Goal: Information Seeking & Learning: Check status

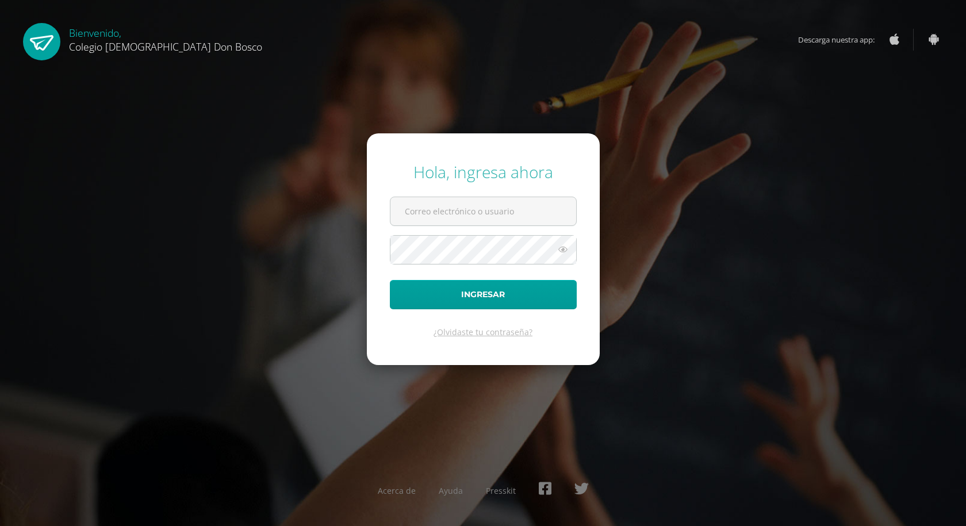
click at [445, 208] on input "text" at bounding box center [483, 211] width 186 height 28
type input "j_pinto@donbosco.edu.gt"
click at [390, 280] on button "Ingresar" at bounding box center [483, 294] width 187 height 29
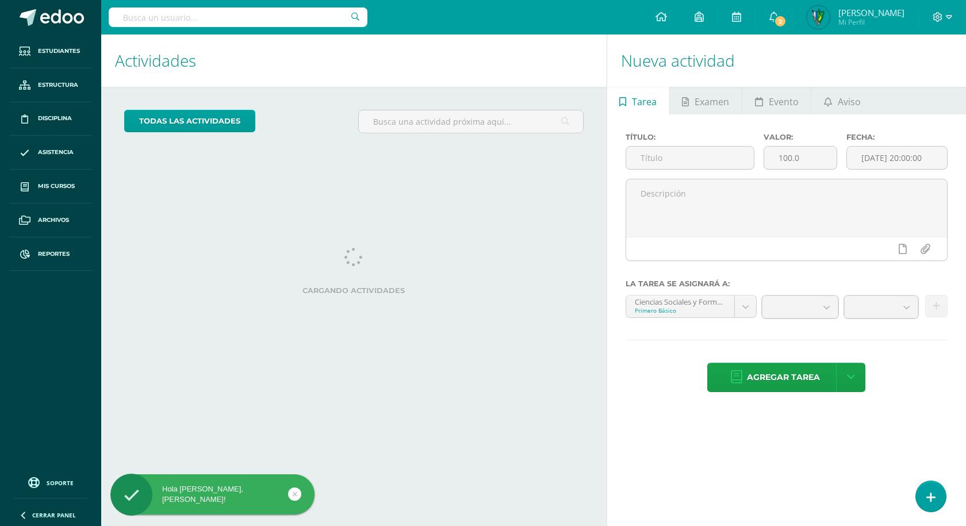
click at [285, 19] on input "text" at bounding box center [238, 17] width 259 height 20
type input "e"
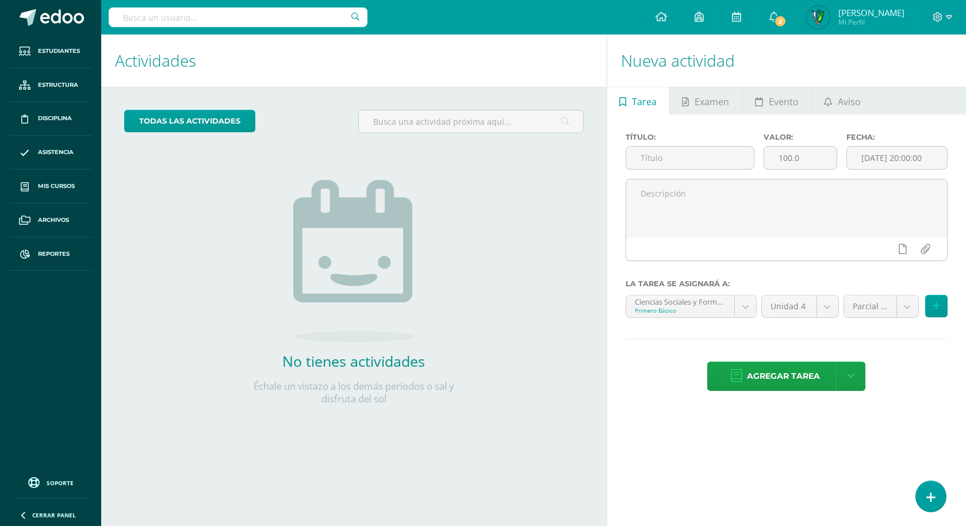
click at [143, 11] on input "text" at bounding box center [238, 17] width 259 height 20
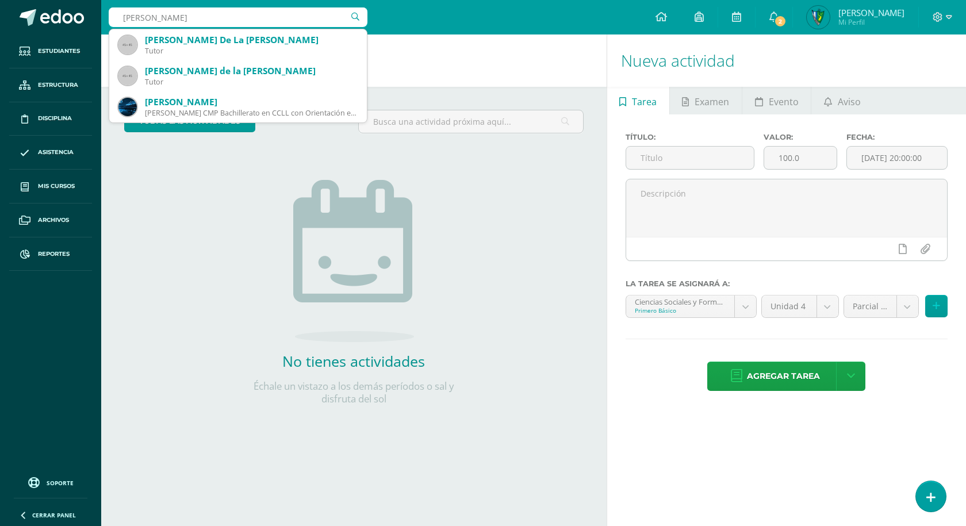
type input "wesley"
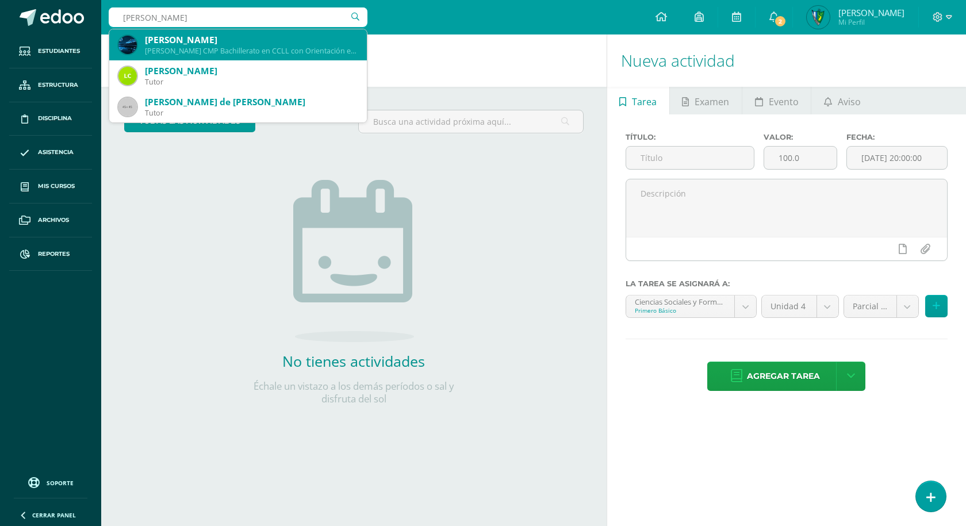
click at [190, 39] on div "Wesley Fernando Orellana Maldonado" at bounding box center [251, 40] width 213 height 12
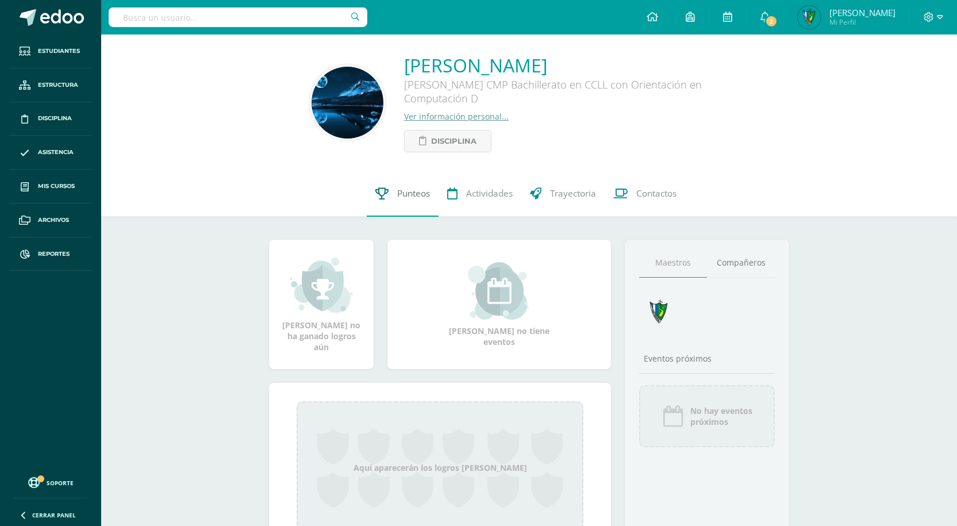
click at [414, 195] on span "Punteos" at bounding box center [413, 193] width 33 height 12
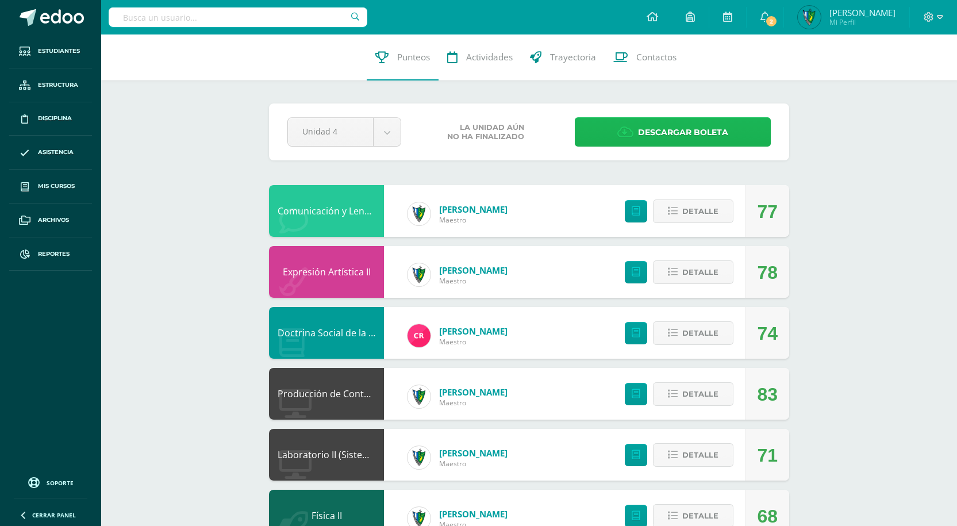
click at [626, 126] on icon at bounding box center [625, 132] width 16 height 13
